Goal: Task Accomplishment & Management: Complete application form

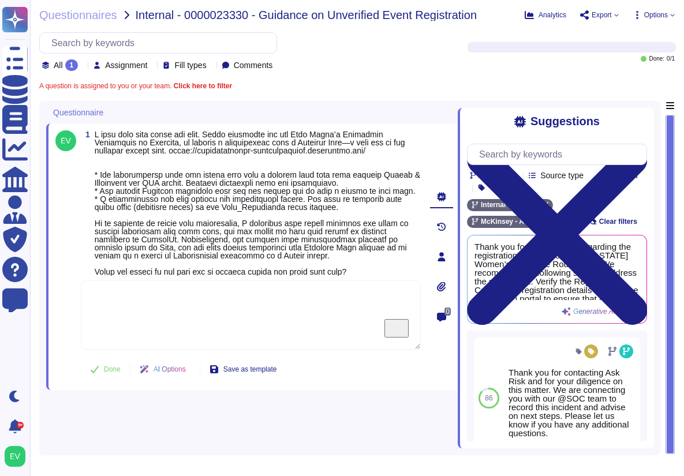
click at [143, 322] on textarea "To enrich screen reader interactions, please activate Accessibility in Grammarl…" at bounding box center [251, 315] width 340 height 69
paste textarea "Thank you for sharing the study charge code. We are connecting you with @[PERSO…"
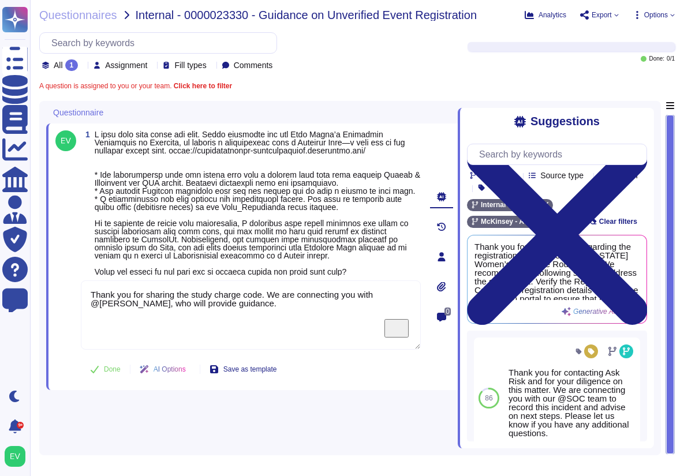
type textarea "Thank you for sharing the study charge code. We are connecting you with @[PERSO…"
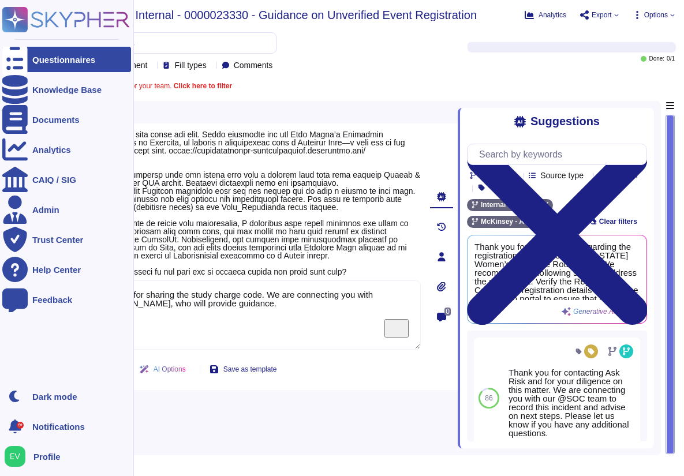
drag, startPoint x: 236, startPoint y: 310, endPoint x: 29, endPoint y: 284, distance: 208.4
click at [29, 284] on div "Questionnaires Knowledge Base Documents Analytics CAIQ / SIG Admin Trust Center…" at bounding box center [342, 238] width 684 height 476
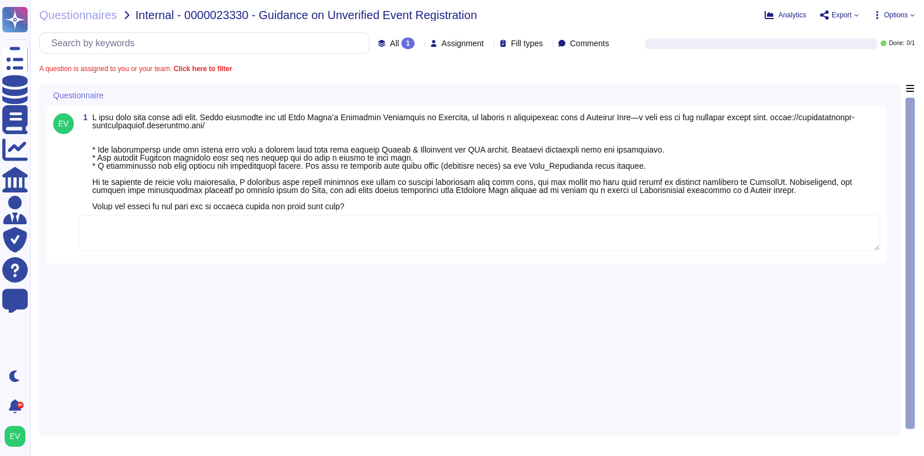
click at [319, 248] on textarea at bounding box center [480, 233] width 802 height 36
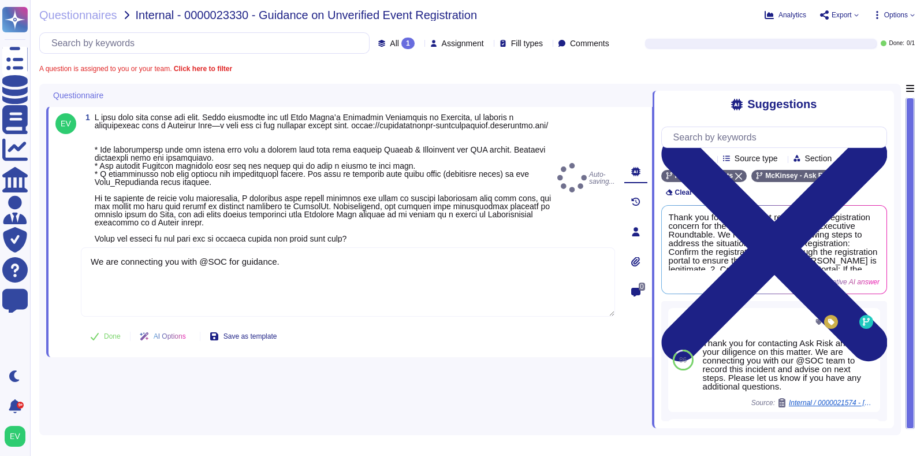
type textarea "We are connecting you with @SOC for guidance."
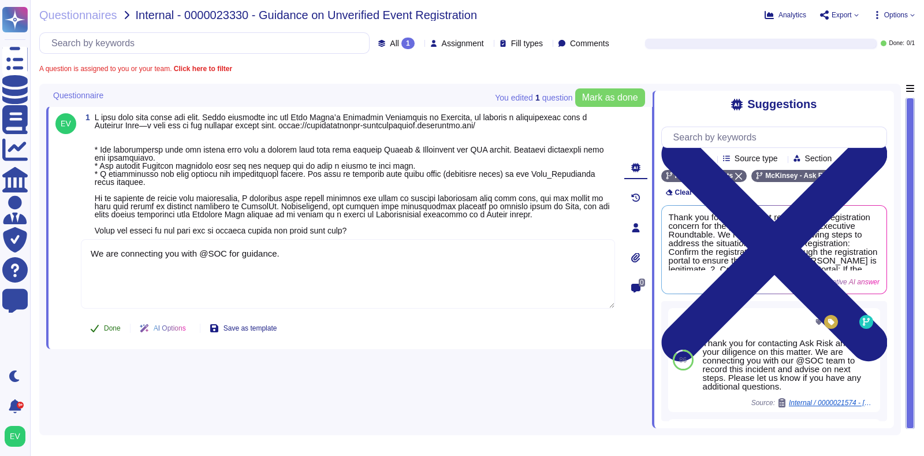
click at [107, 330] on span "Done" at bounding box center [112, 328] width 17 height 7
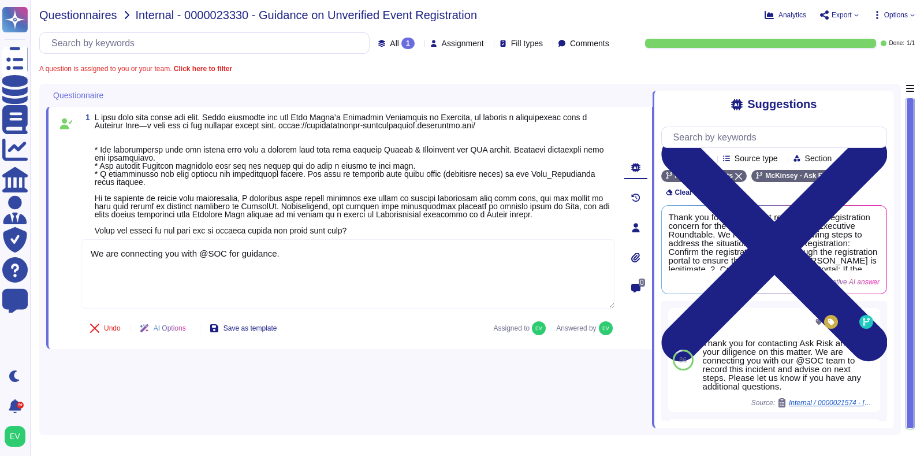
click at [80, 11] on span "Questionnaires" at bounding box center [78, 15] width 78 height 12
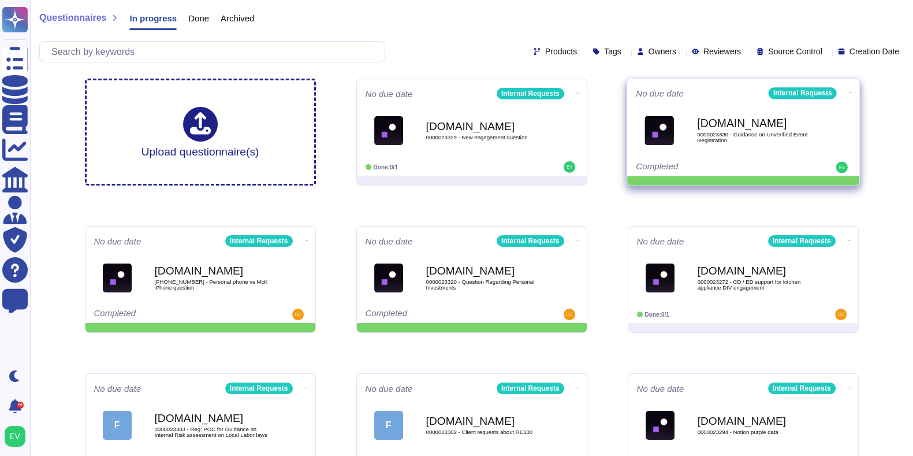
click at [849, 91] on icon at bounding box center [850, 92] width 2 height 3
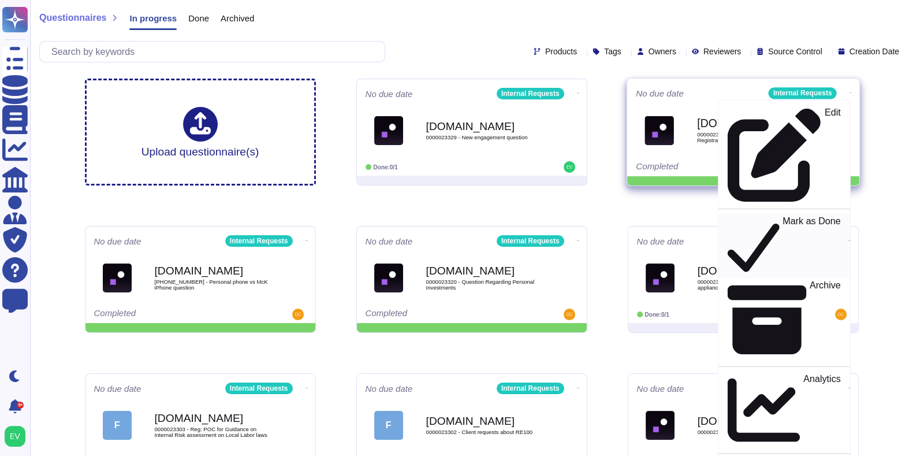
click at [782, 217] on p "Mark as Done" at bounding box center [811, 246] width 58 height 59
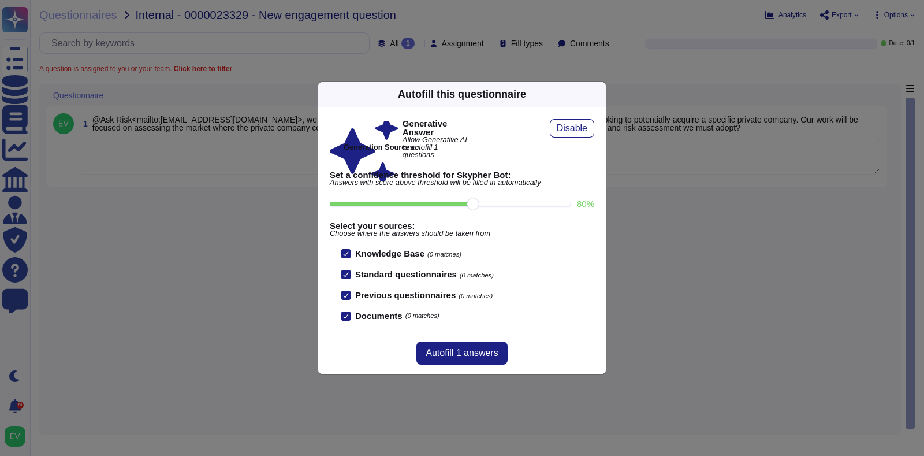
click at [599, 94] on icon at bounding box center [599, 94] width 0 height 0
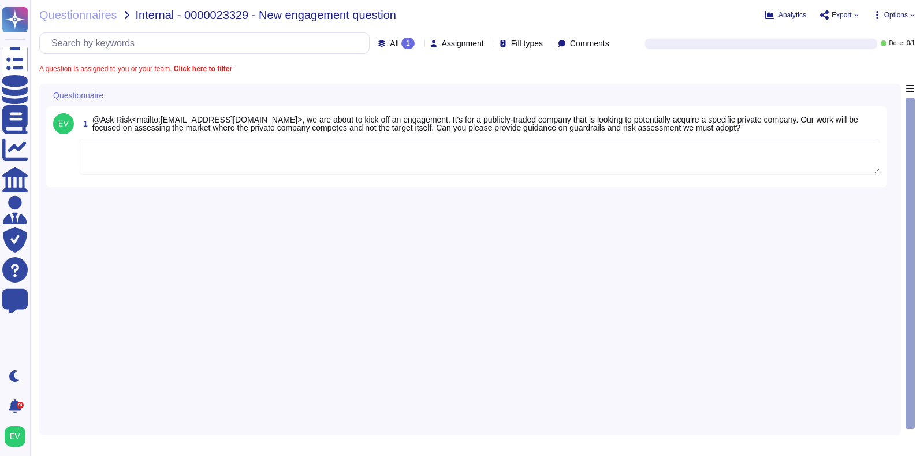
click at [329, 154] on textarea at bounding box center [480, 157] width 802 height 36
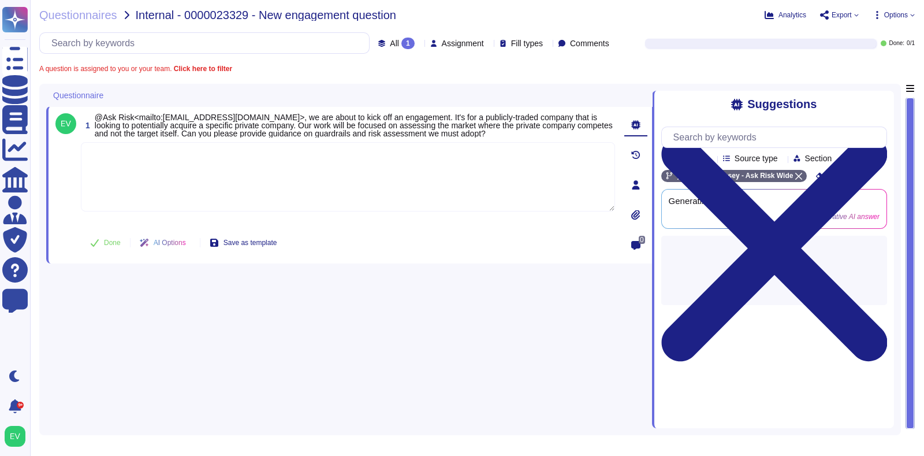
click at [220, 155] on textarea at bounding box center [348, 176] width 534 height 69
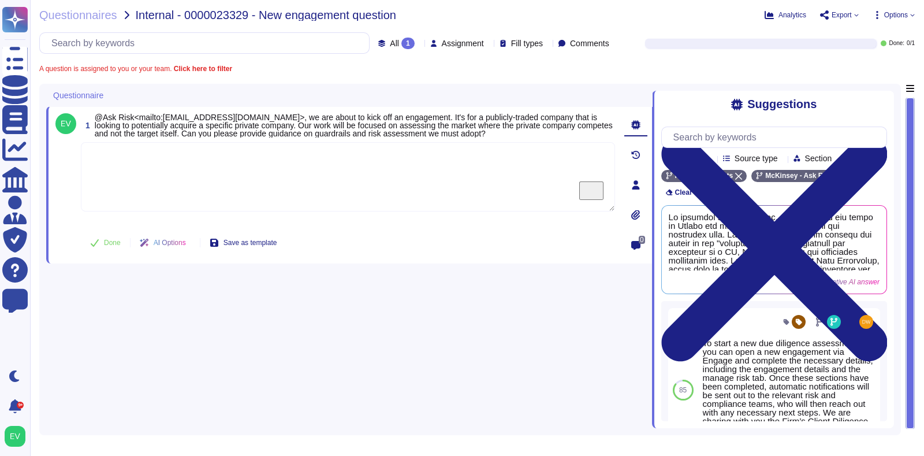
paste textarea "Thank you for sharing the study charge code. We are connecting you with @[PERSO…"
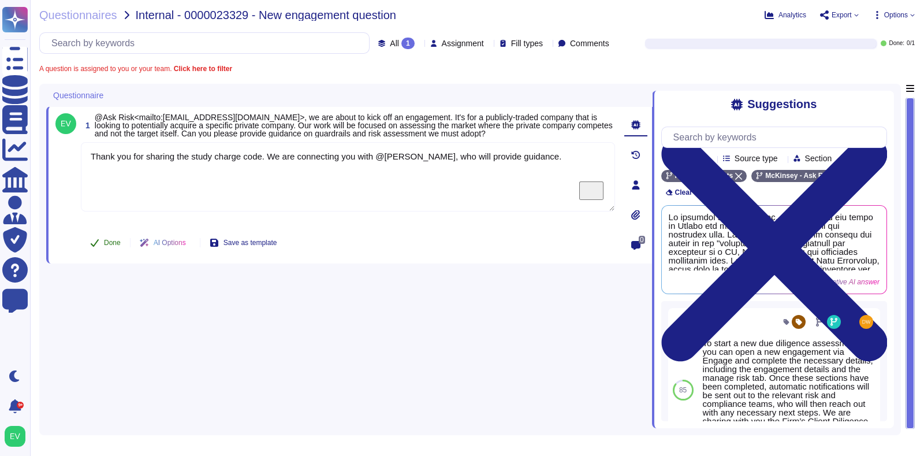
type textarea "Thank you for sharing the study charge code. We are connecting you with @[PERSO…"
click at [97, 244] on icon at bounding box center [94, 242] width 9 height 9
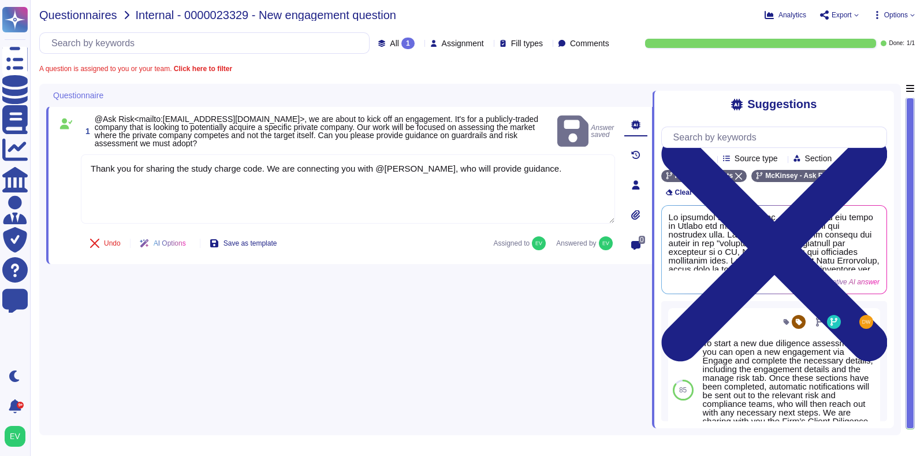
click at [81, 13] on span "Questionnaires" at bounding box center [78, 15] width 78 height 12
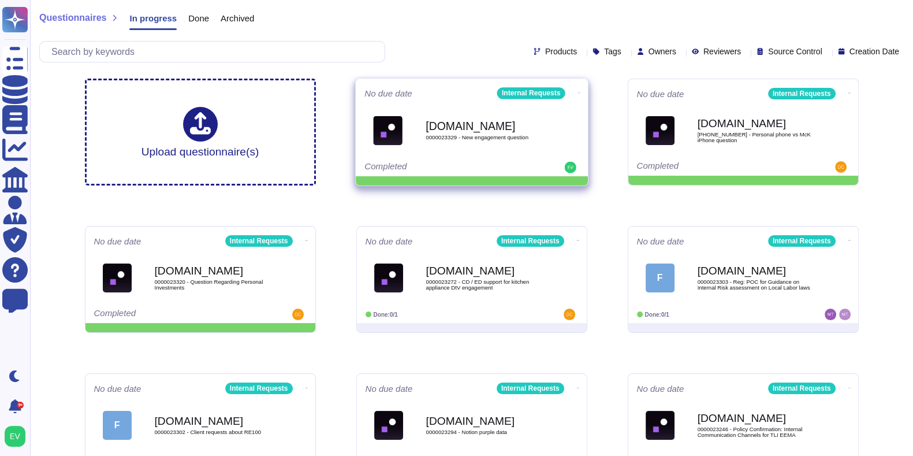
click at [577, 92] on icon at bounding box center [578, 92] width 2 height 1
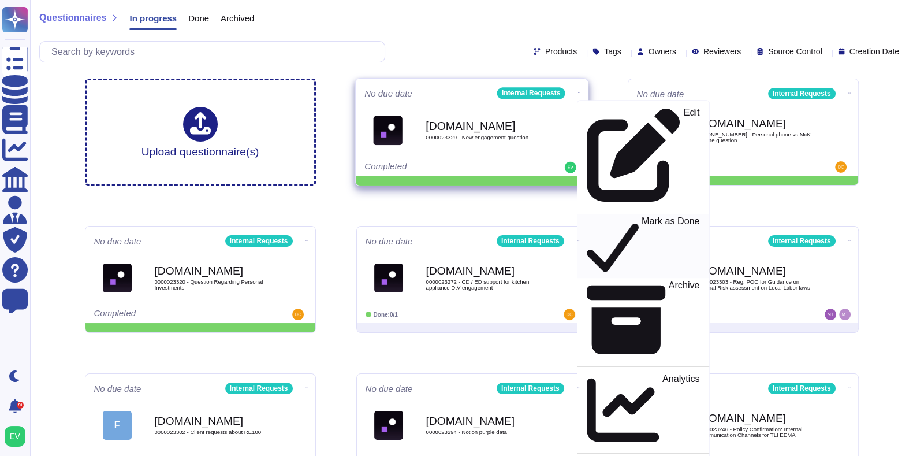
click at [641, 217] on p "Mark as Done" at bounding box center [670, 246] width 58 height 59
